Goal: Information Seeking & Learning: Learn about a topic

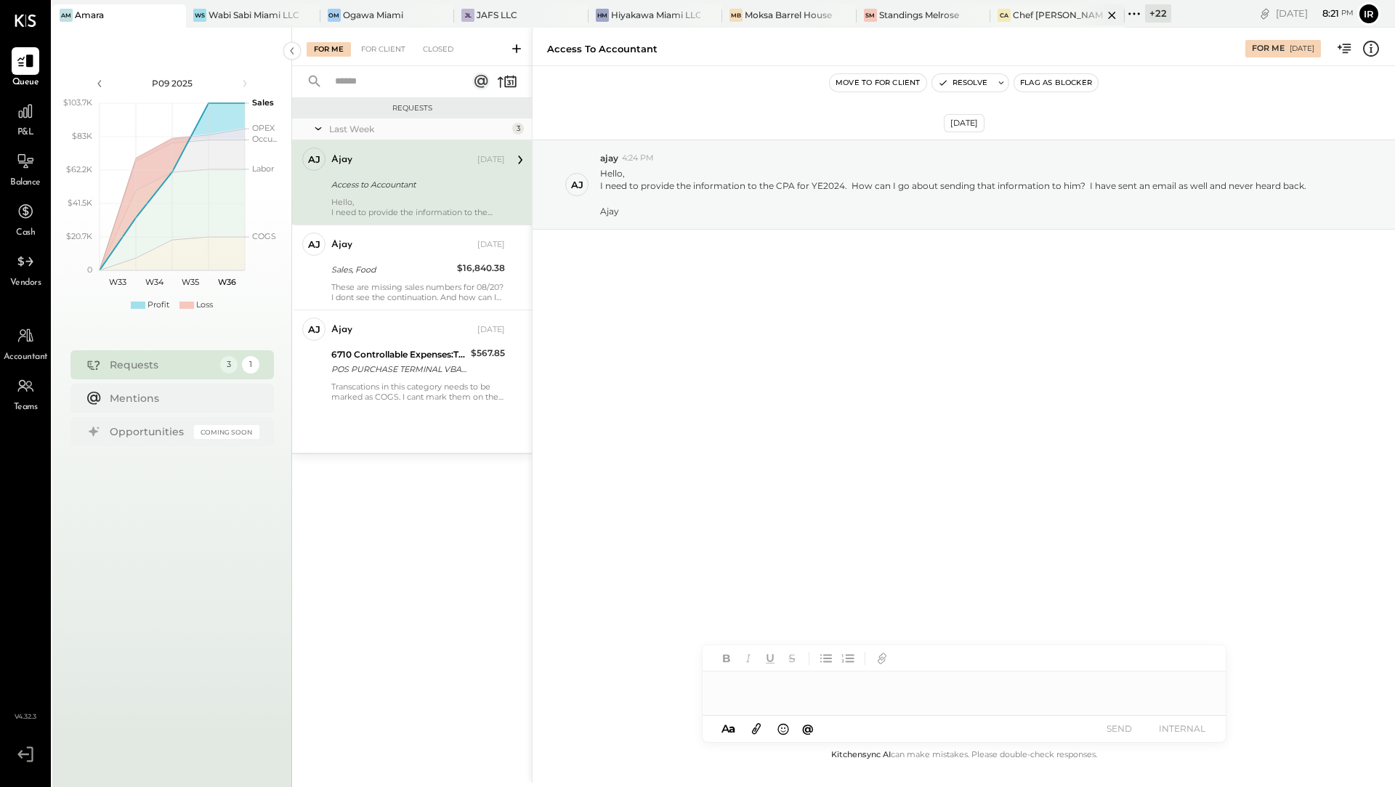
click at [1074, 11] on div at bounding box center [1099, 14] width 51 height 21
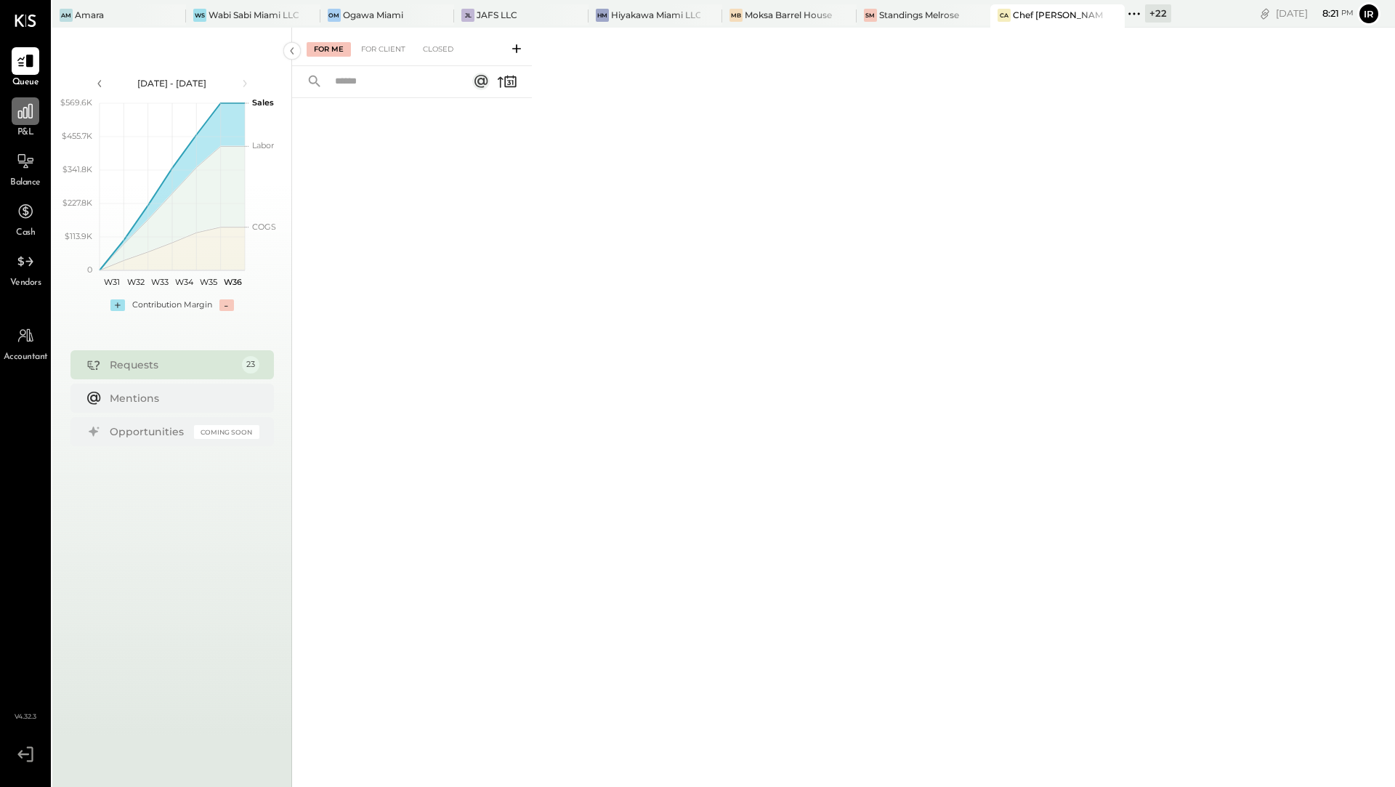
click at [28, 122] on div at bounding box center [26, 111] width 28 height 28
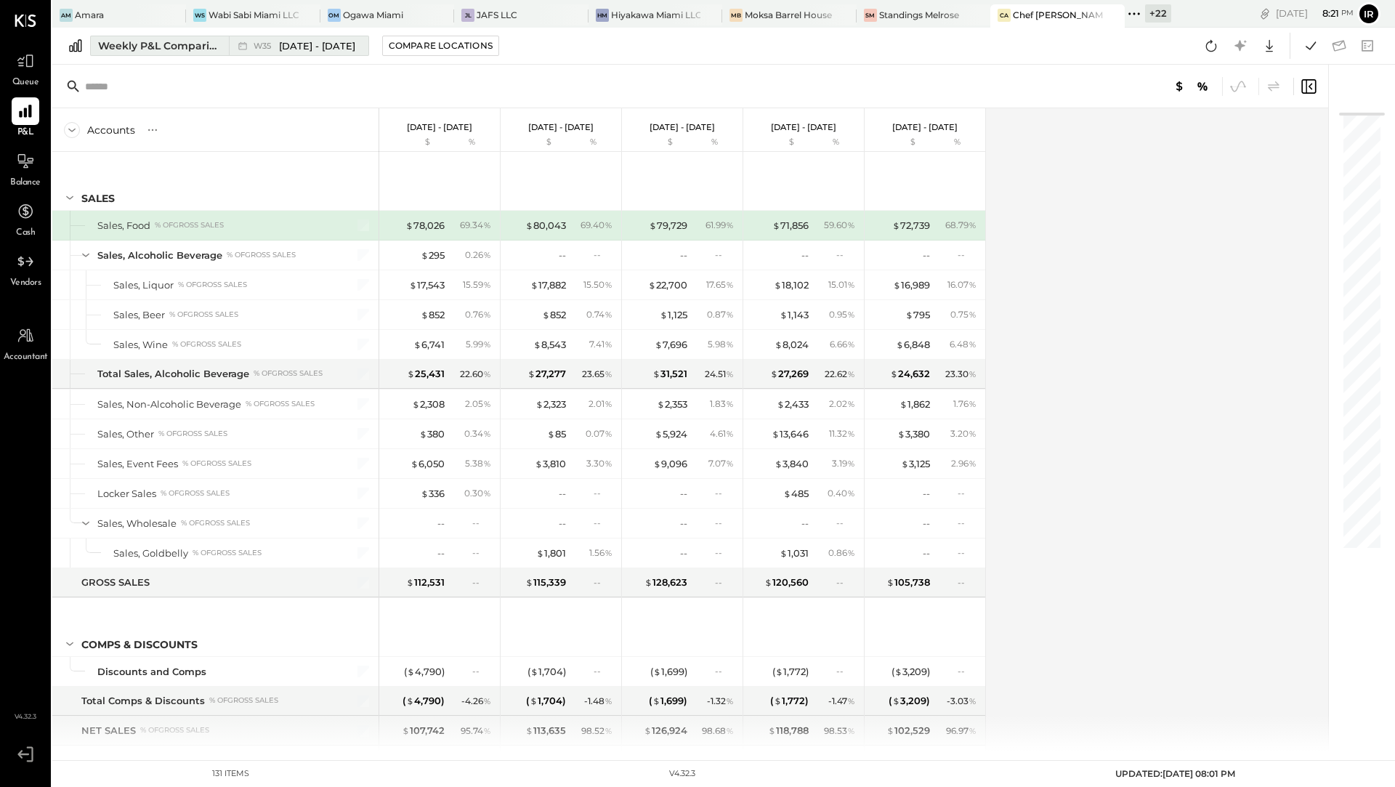
click at [166, 50] on div "Weekly P&L Comparison" at bounding box center [159, 46] width 122 height 15
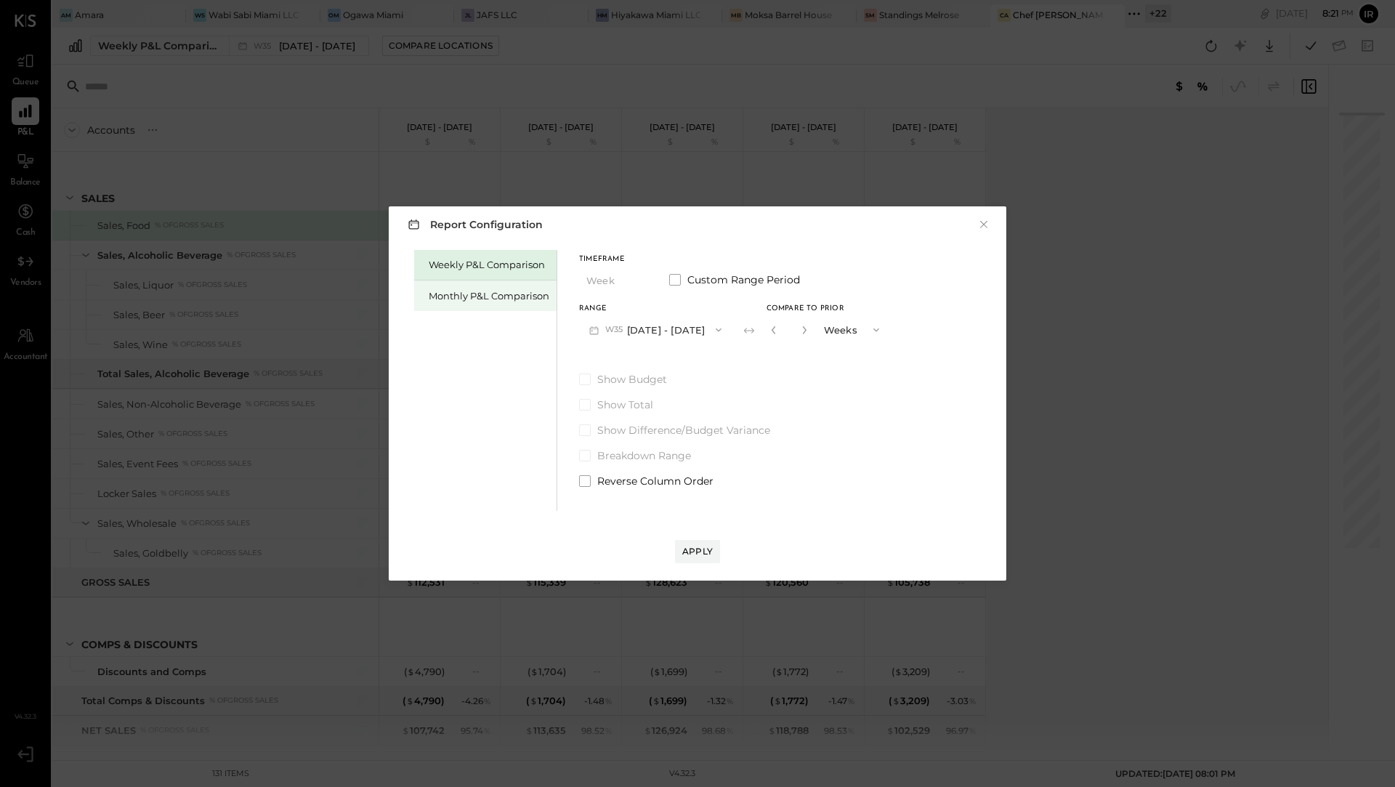
click at [477, 300] on div "Monthly P&L Comparison" at bounding box center [489, 296] width 121 height 14
click at [706, 333] on span "button" at bounding box center [715, 330] width 19 height 12
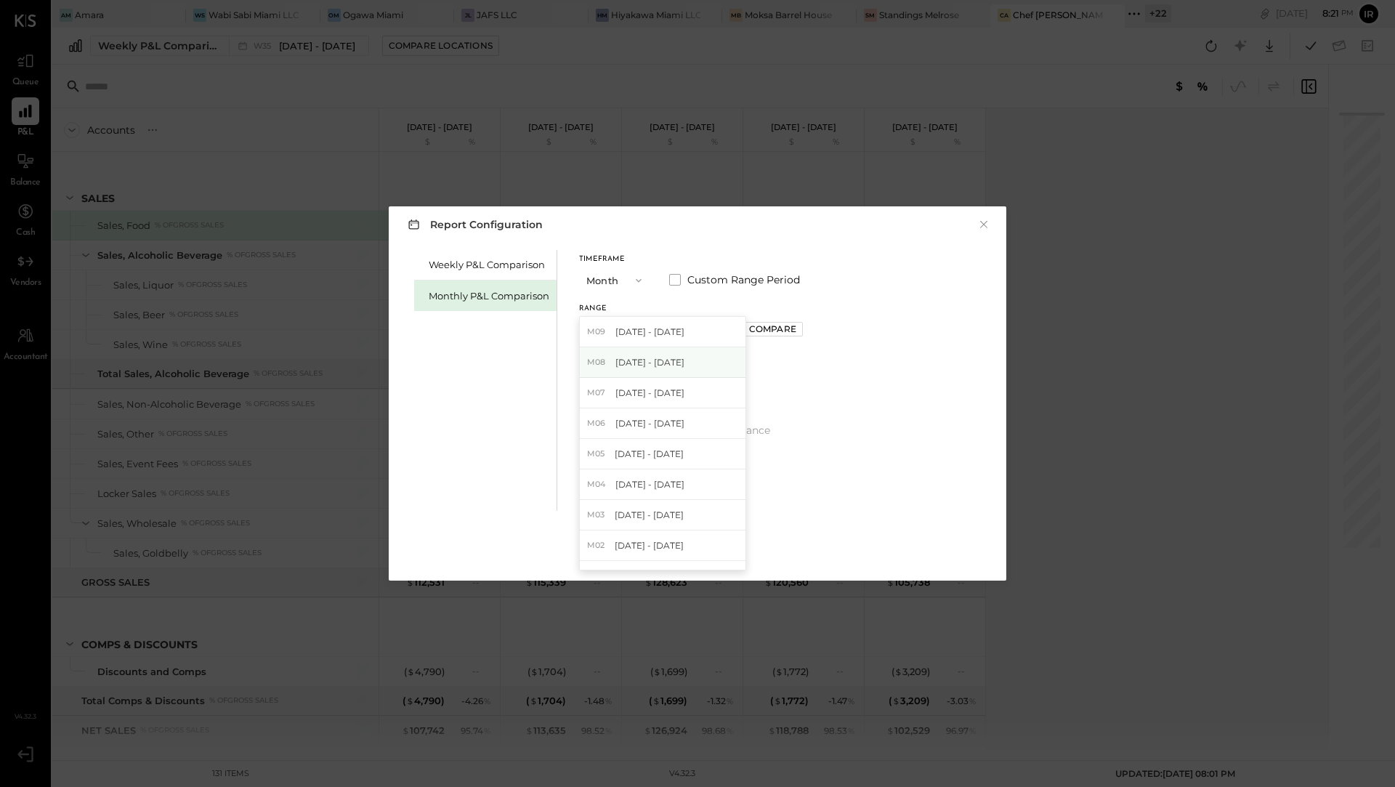
click at [694, 366] on div "M08 [DATE] - [DATE]" at bounding box center [663, 362] width 166 height 31
click at [773, 326] on div "Compare" at bounding box center [772, 329] width 47 height 12
click at [803, 331] on icon "button" at bounding box center [805, 330] width 4 height 8
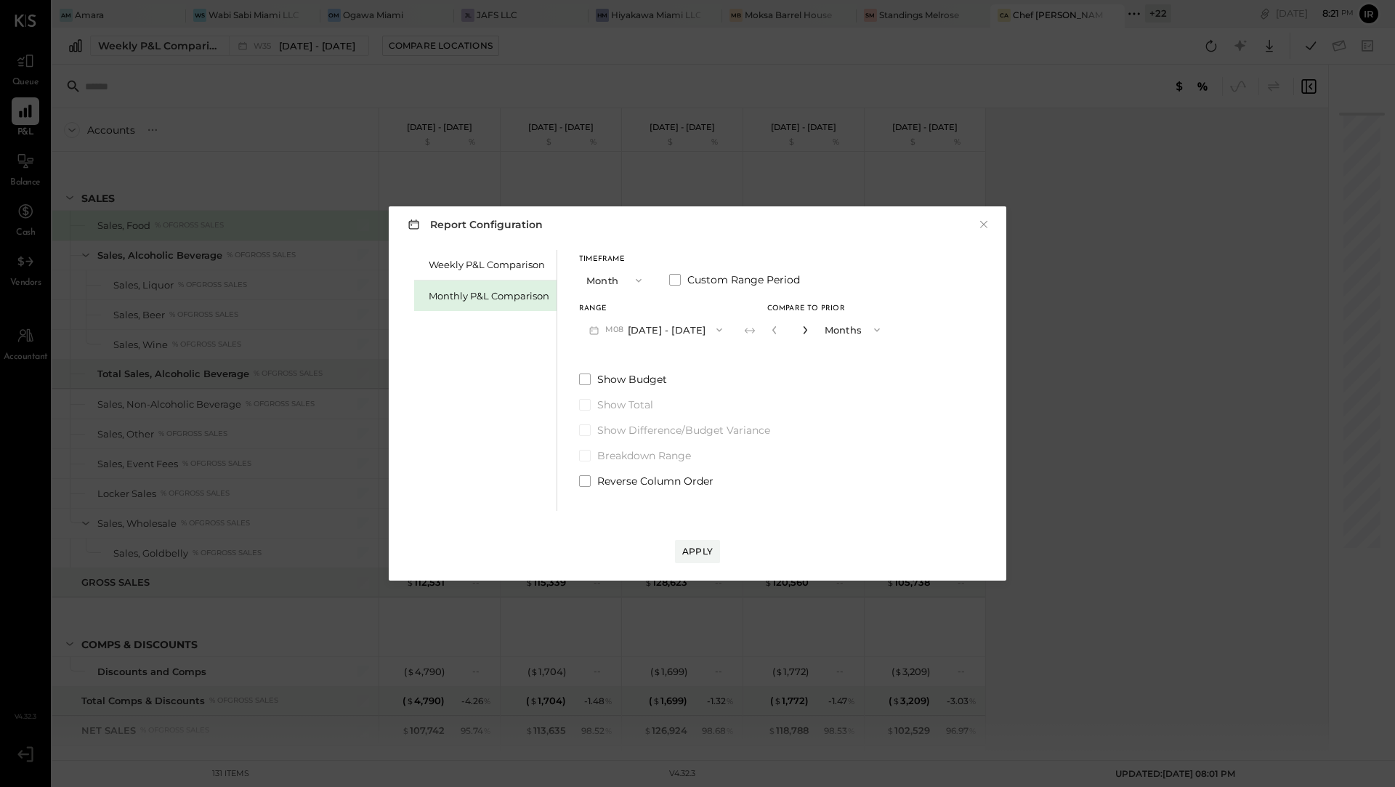
click at [803, 331] on icon "button" at bounding box center [805, 330] width 4 height 8
type input "*"
click at [698, 553] on div "Apply" at bounding box center [697, 551] width 31 height 12
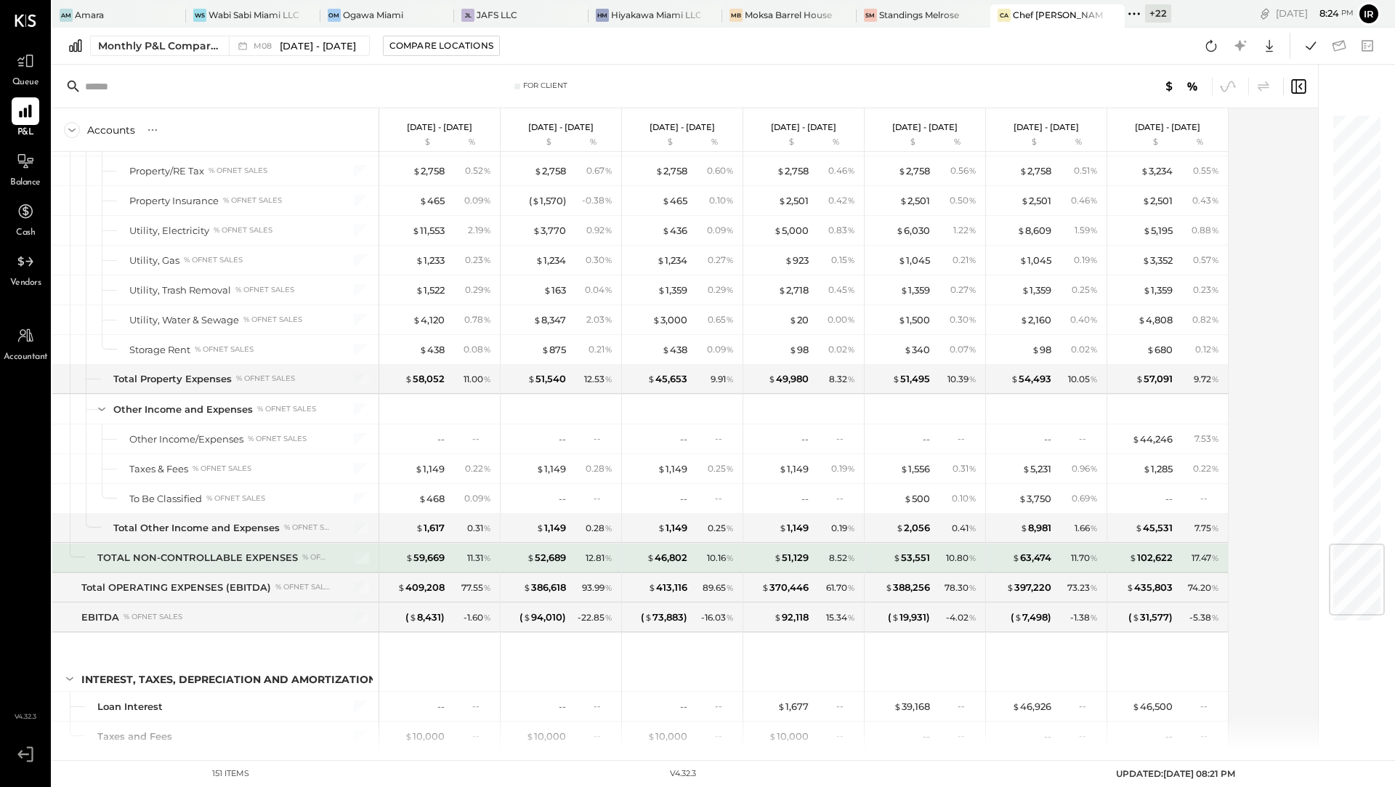
scroll to position [3630, 0]
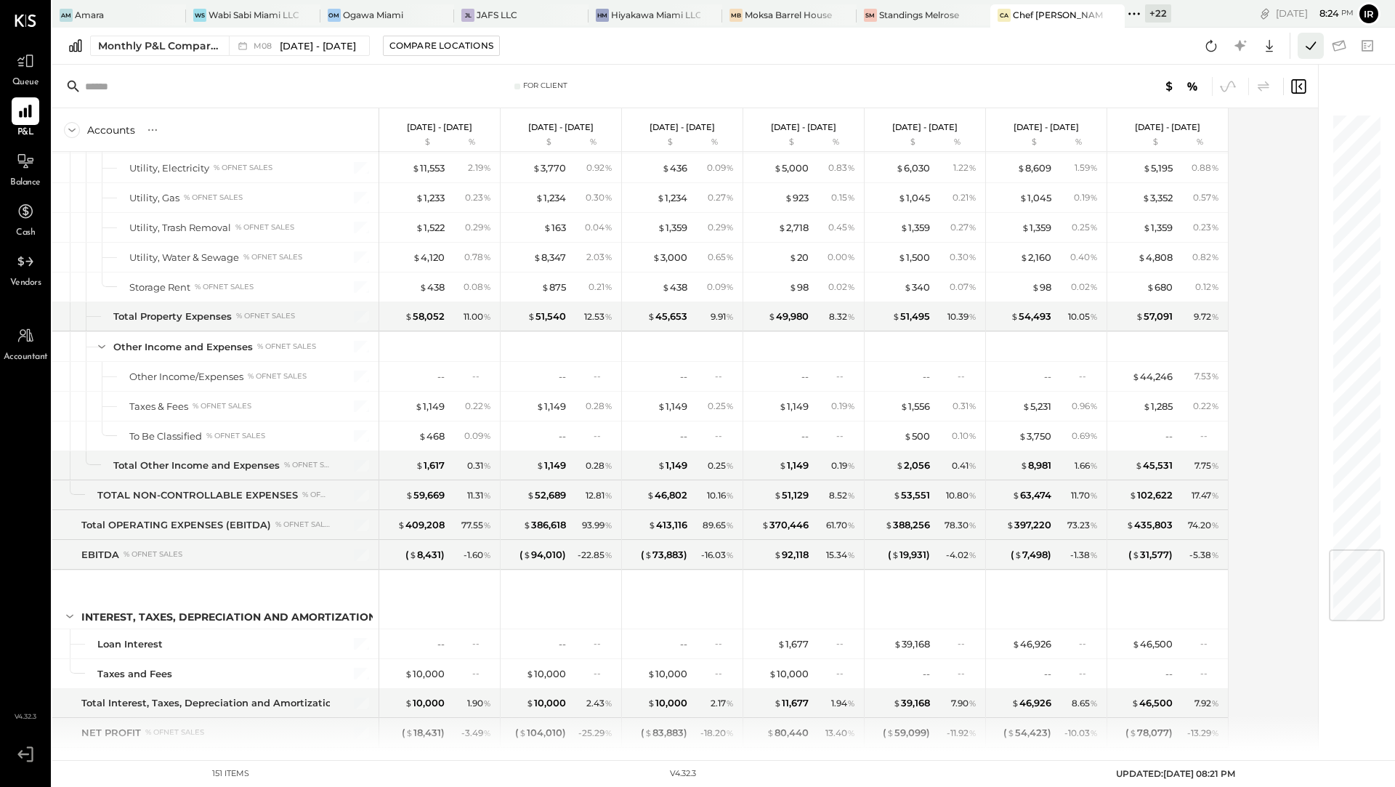
click at [1307, 47] on icon at bounding box center [1311, 45] width 10 height 8
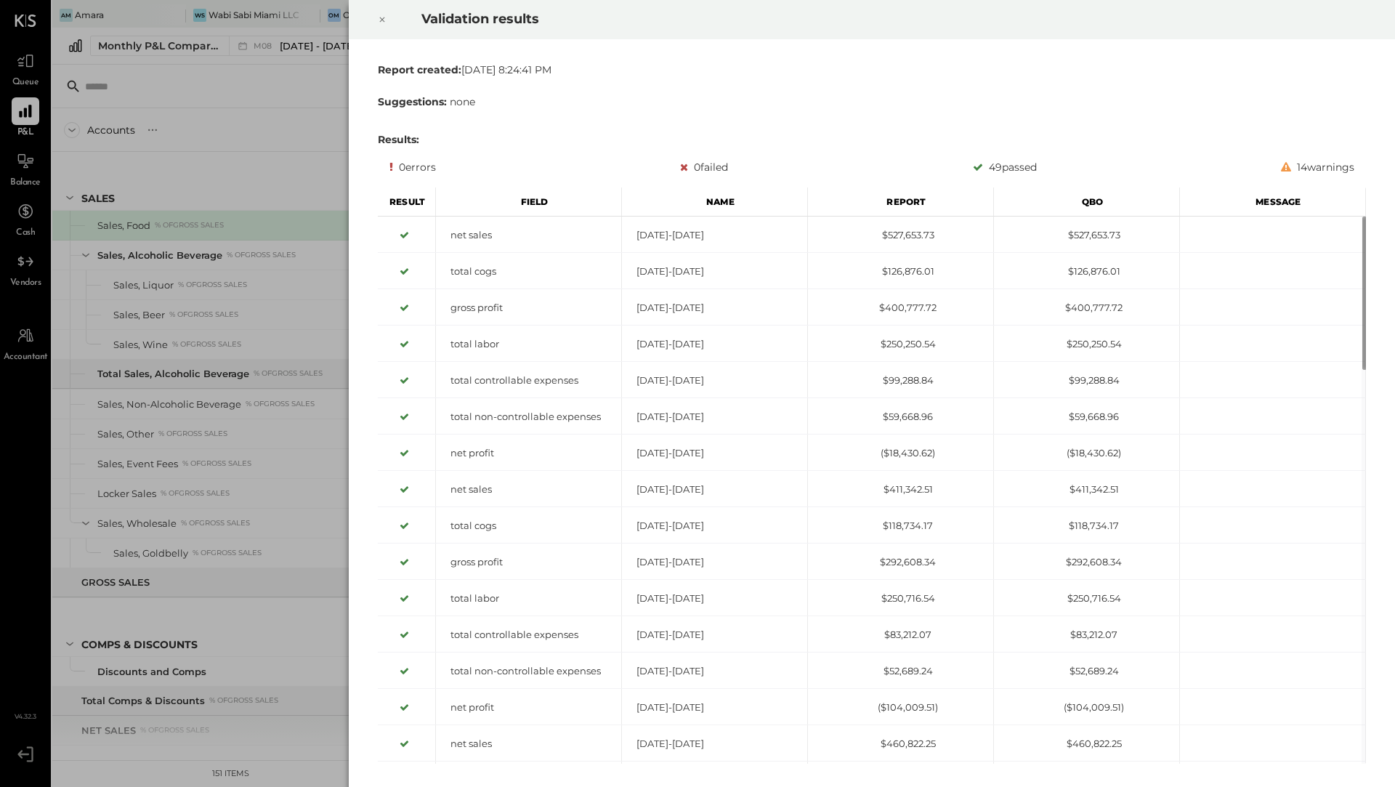
click at [379, 17] on icon at bounding box center [382, 19] width 9 height 17
